Goal: Transaction & Acquisition: Purchase product/service

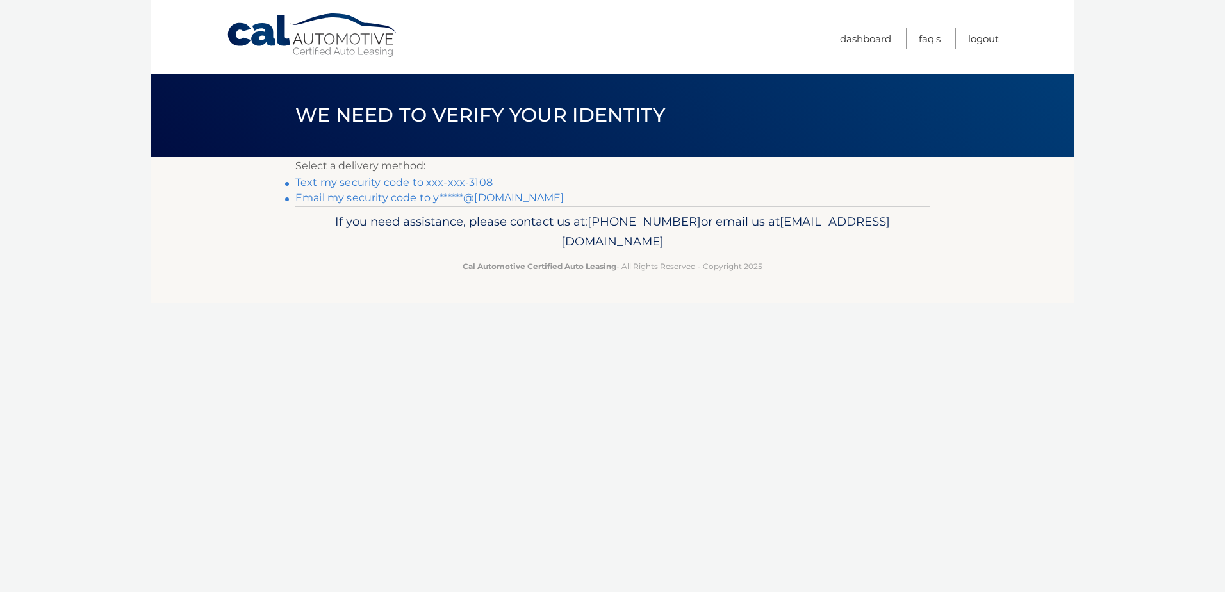
click at [466, 179] on link "Text my security code to xxx-xxx-3108" at bounding box center [393, 182] width 197 height 12
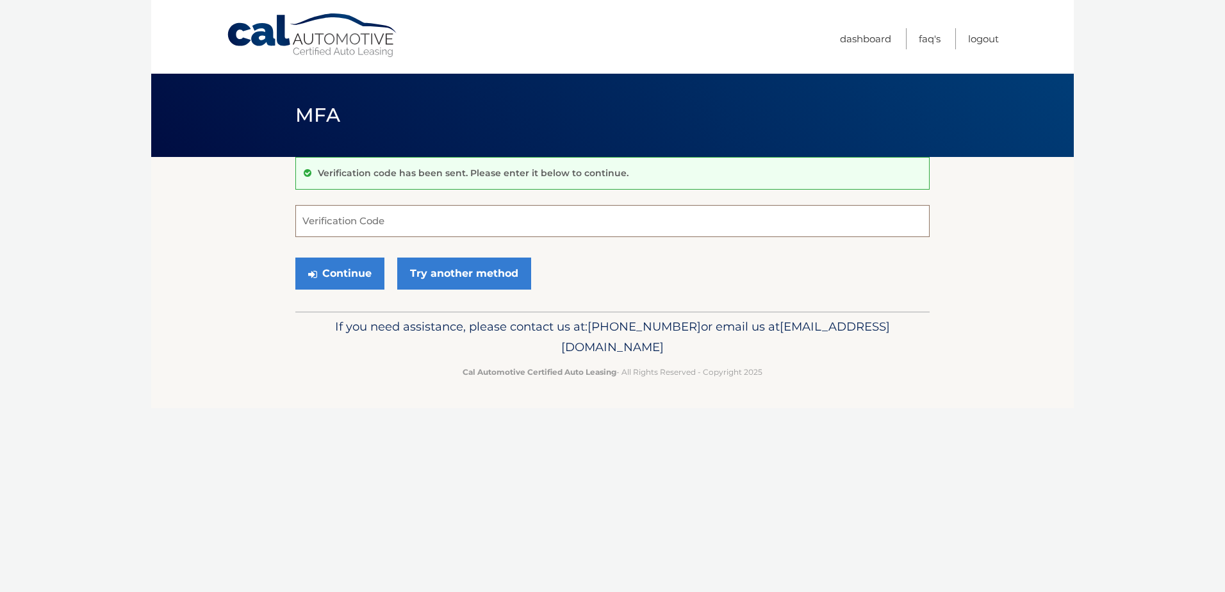
click at [431, 230] on input "Verification Code" at bounding box center [612, 221] width 634 height 32
type input "360476"
click at [346, 268] on button "Continue" at bounding box center [339, 274] width 89 height 32
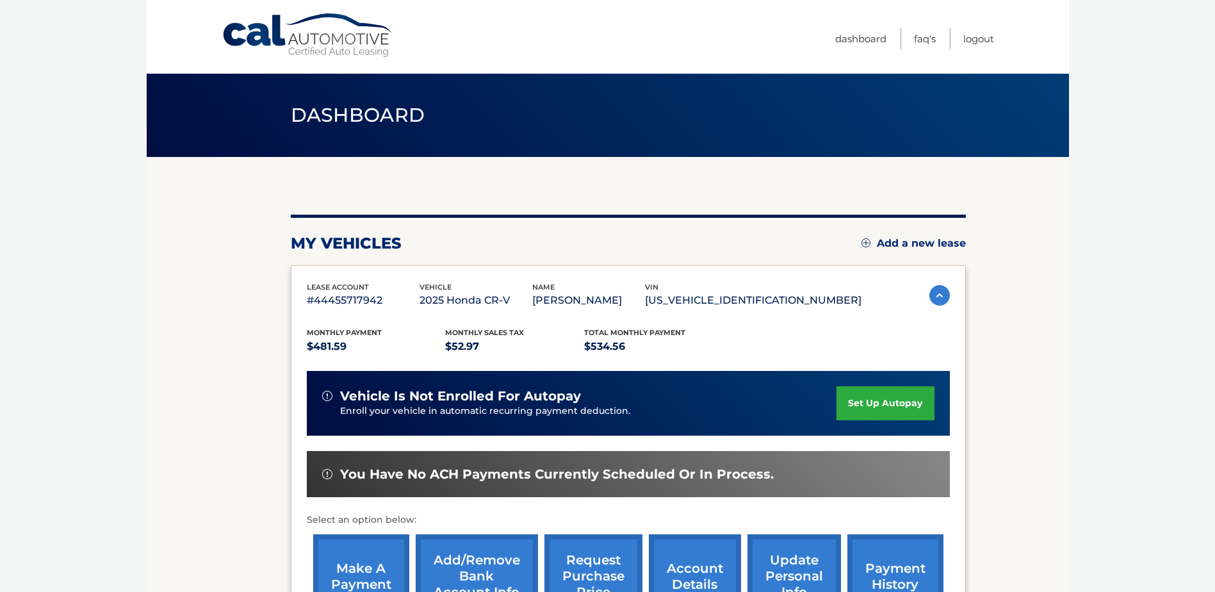
click at [408, 186] on div "my vehicles Add a new lease lease account #44455717942 vehicle 2025 Honda CR-V …" at bounding box center [628, 418] width 675 height 522
click at [612, 279] on div "lease account #44455717942 vehicle 2025 Honda CR-V name [PERSON_NAME] vin [US_V…" at bounding box center [628, 453] width 675 height 376
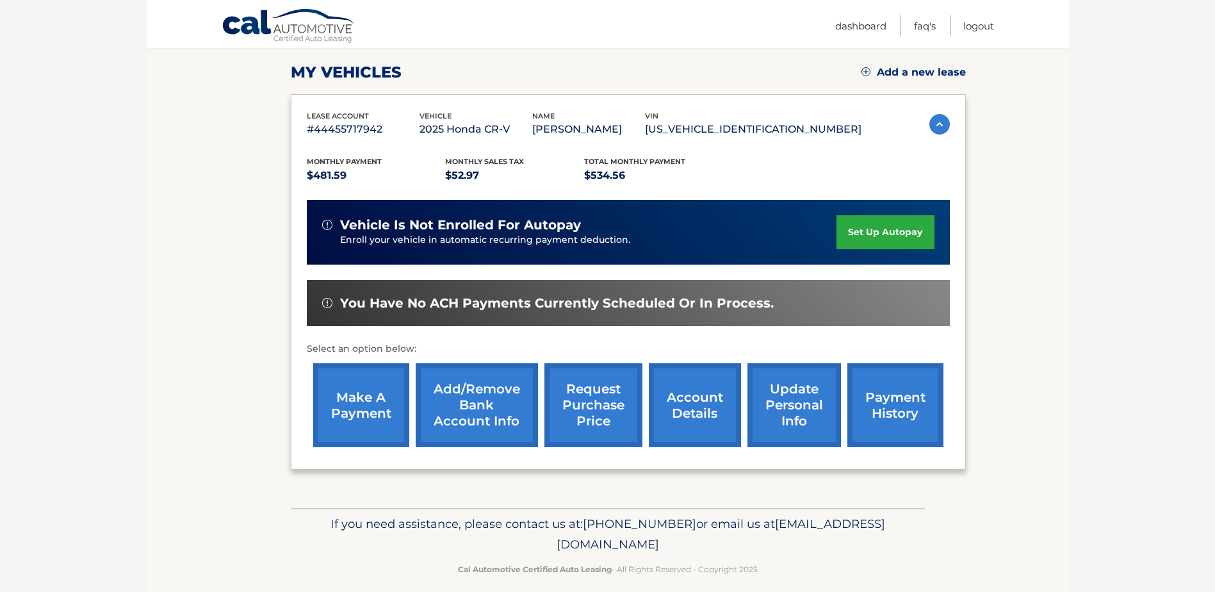
scroll to position [185, 0]
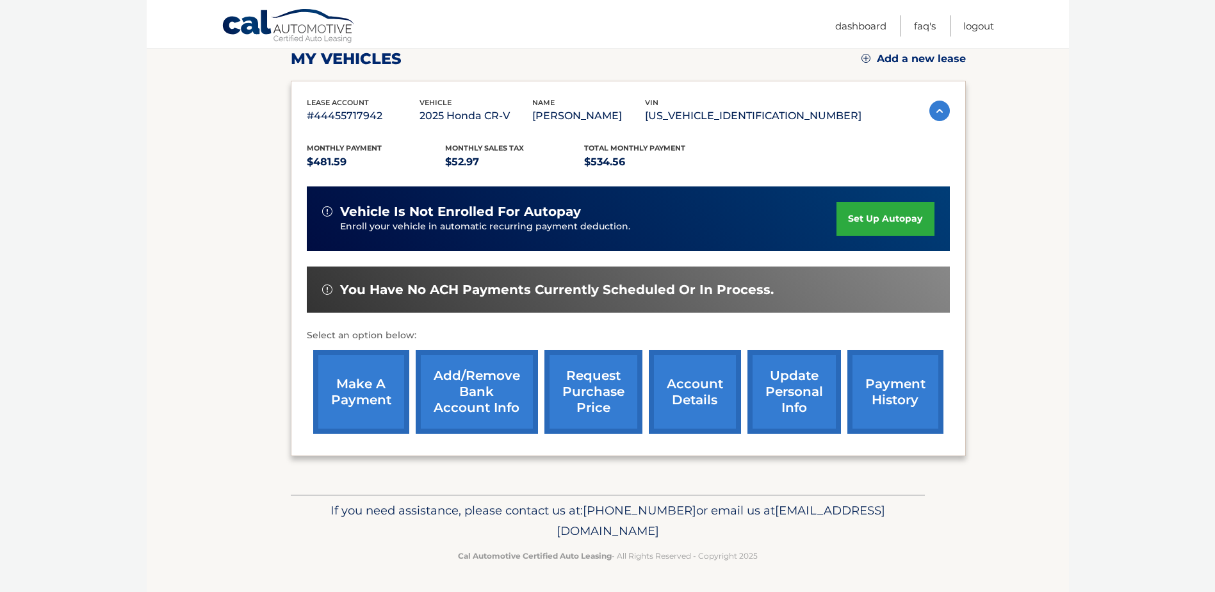
click at [376, 379] on link "make a payment" at bounding box center [361, 392] width 96 height 84
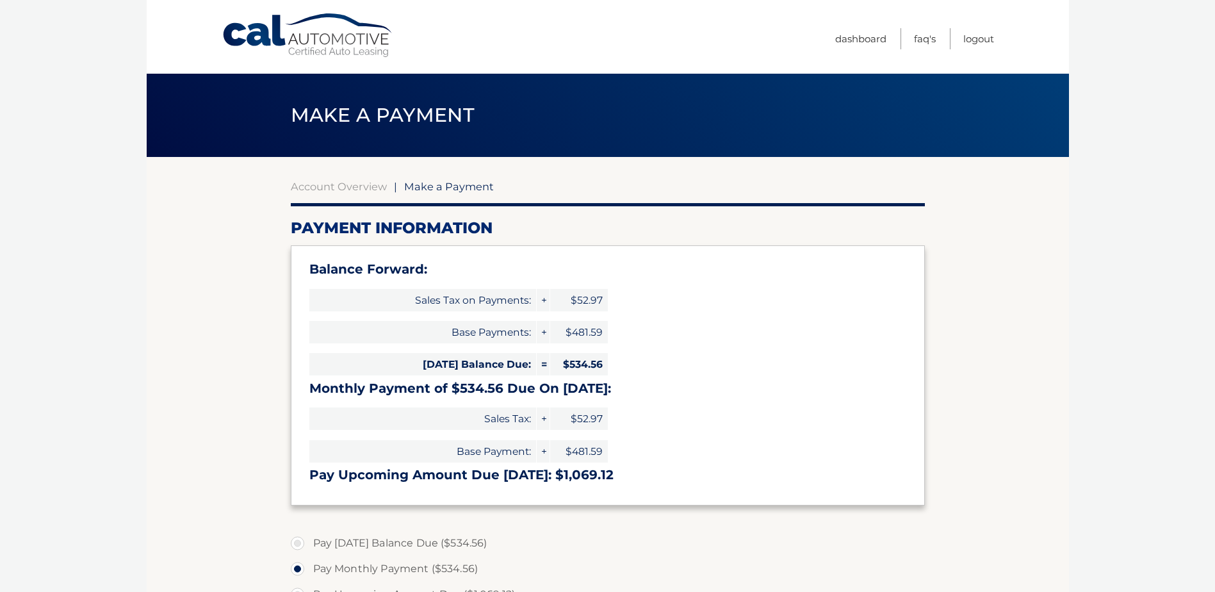
click at [436, 536] on label "Pay Today's Balance Due ($534.56)" at bounding box center [608, 543] width 634 height 26
click at [309, 536] on input "Pay Today's Balance Due ($534.56)" at bounding box center [302, 540] width 13 height 21
radio input "true"
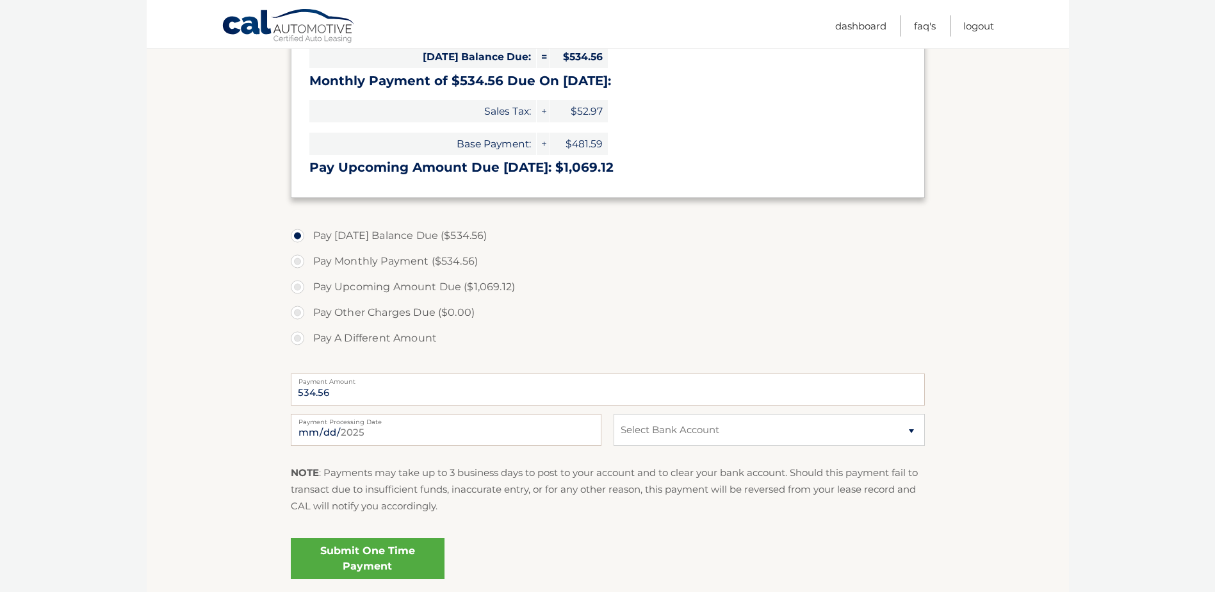
scroll to position [308, 0]
click at [648, 424] on select "Select Bank Account Checking TD BANK, NA *****2975 Savings JPMORGAN CHASE BANK,…" at bounding box center [769, 429] width 311 height 32
select select "OTBiZDQ3NWQtNDhmZS00YmMwLWE4NGMtMmU0Mzk0ZjQ0N2E1"
click at [614, 413] on select "Select Bank Account Checking TD BANK, NA *****2975 Savings JPMORGAN CHASE BANK,…" at bounding box center [769, 429] width 311 height 32
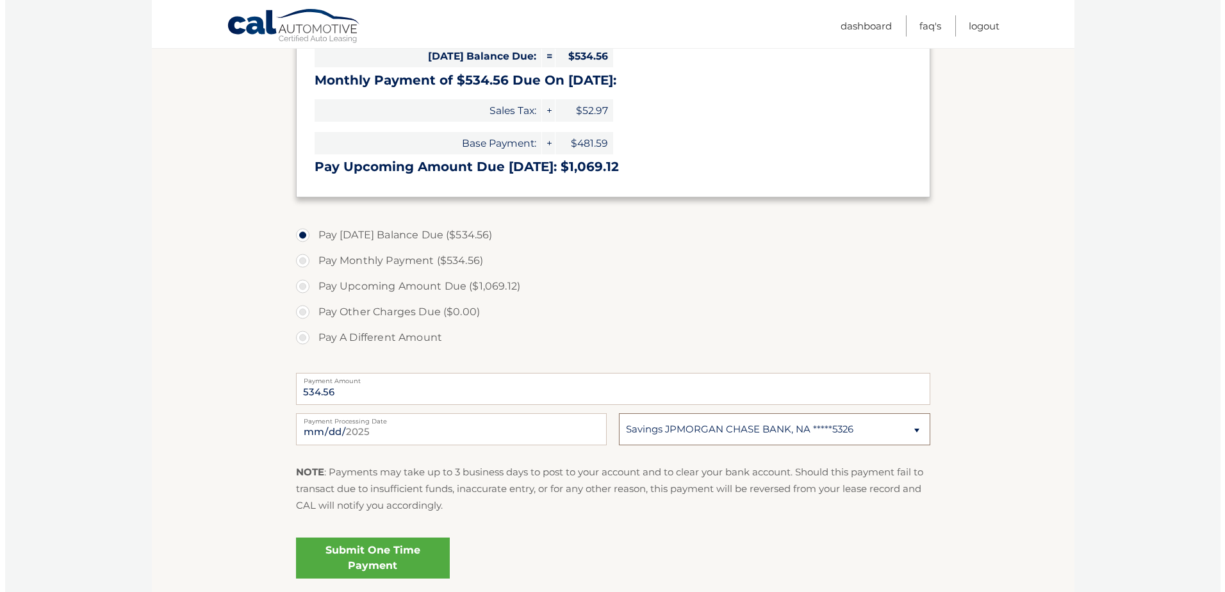
scroll to position [410, 0]
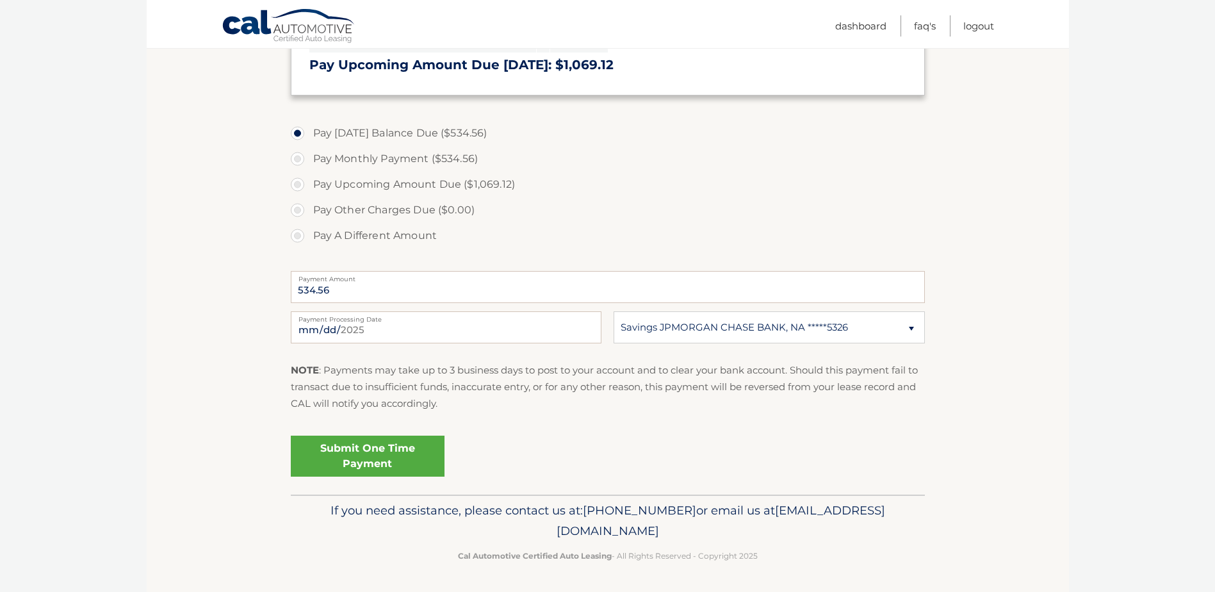
click at [396, 457] on link "Submit One Time Payment" at bounding box center [368, 456] width 154 height 41
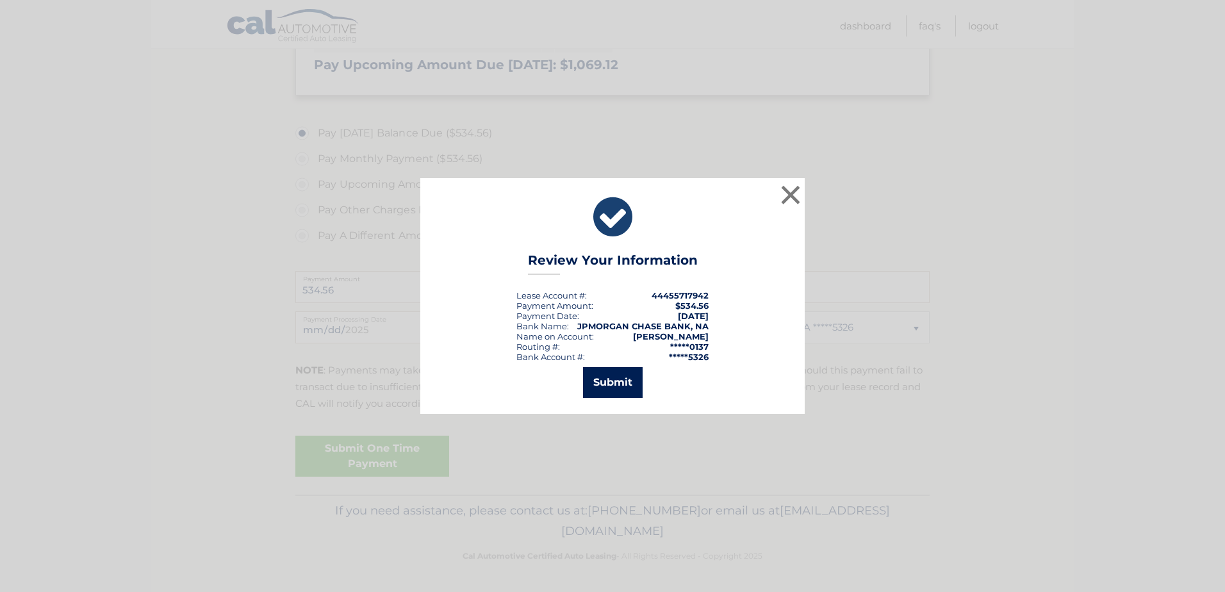
click at [625, 384] on button "Submit" at bounding box center [613, 382] width 60 height 31
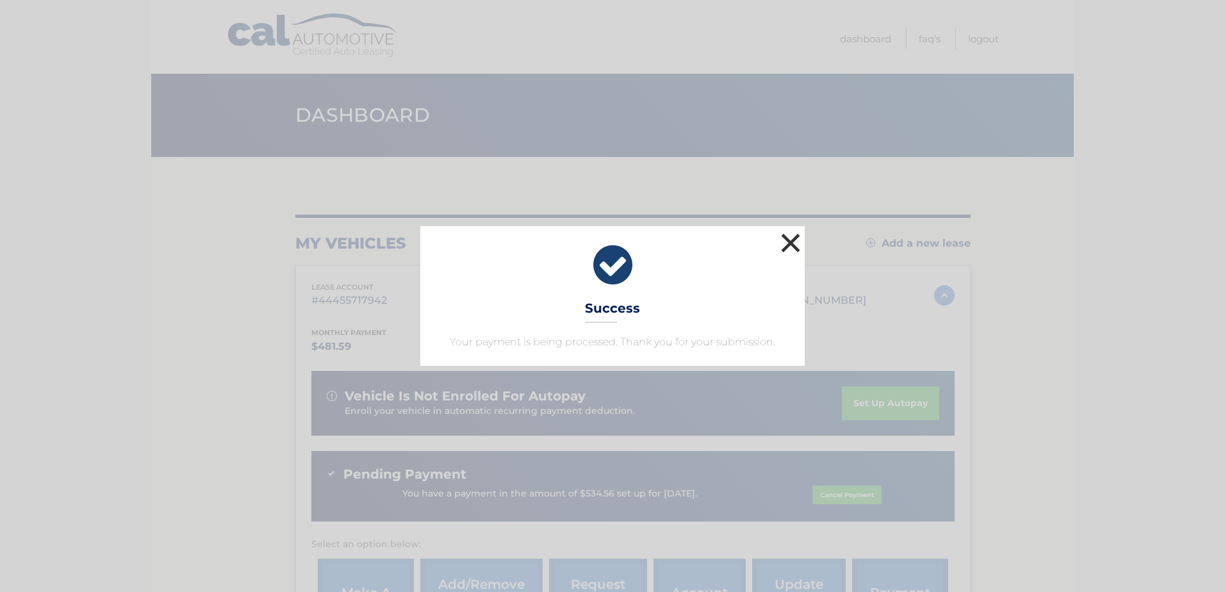
click at [797, 244] on button "×" at bounding box center [791, 243] width 26 height 26
